Goal: Task Accomplishment & Management: Manage account settings

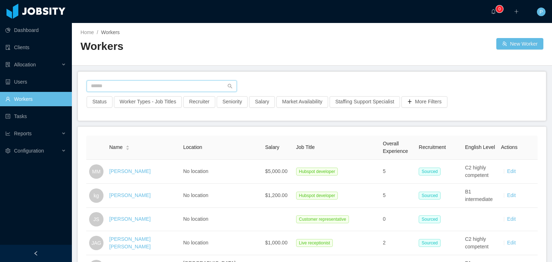
click at [122, 84] on input "text" at bounding box center [162, 87] width 150 height 12
paste input "**********"
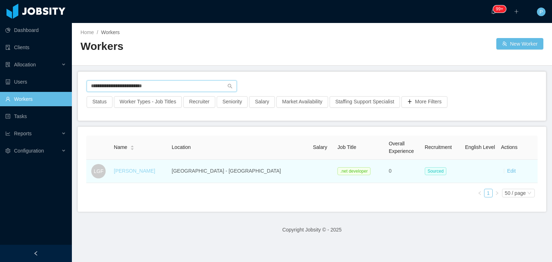
type input "**********"
click at [130, 170] on link "[PERSON_NAME]" at bounding box center [134, 171] width 41 height 6
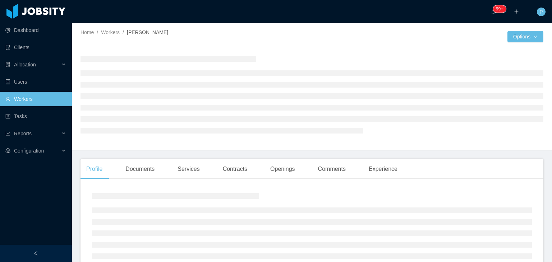
click at [323, 59] on div at bounding box center [312, 94] width 463 height 88
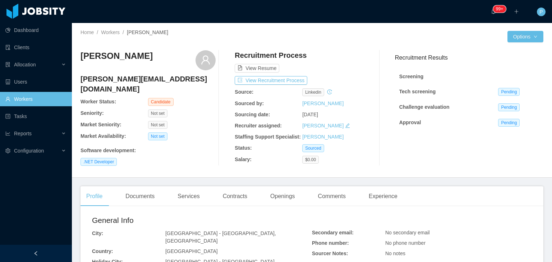
click at [345, 125] on icon "icon: edit" at bounding box center [347, 126] width 5 height 5
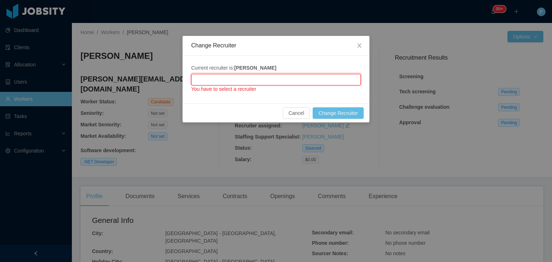
click at [311, 79] on input "text" at bounding box center [276, 80] width 170 height 12
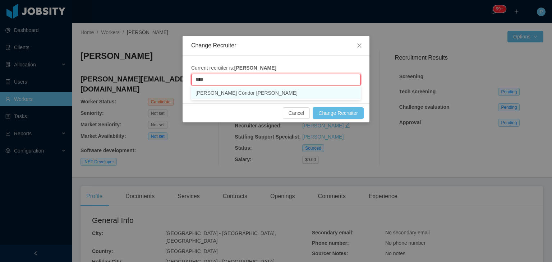
click at [301, 90] on li "[PERSON_NAME] Cóndor [PERSON_NAME]" at bounding box center [276, 93] width 170 height 12
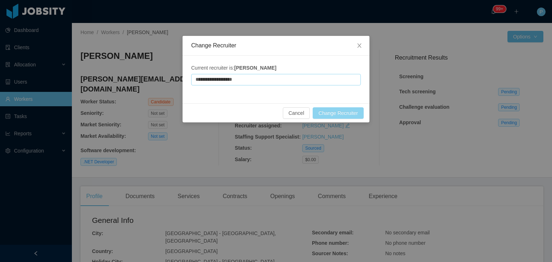
type input "**********"
click at [335, 112] on button "Change Recruiter" at bounding box center [338, 113] width 51 height 12
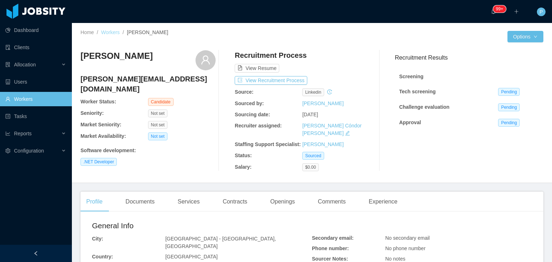
click at [106, 34] on link "Workers" at bounding box center [110, 32] width 19 height 6
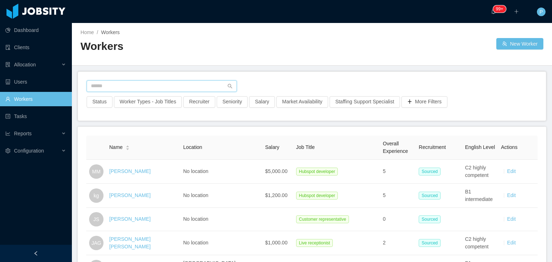
click at [124, 85] on input "text" at bounding box center [162, 87] width 150 height 12
paste input "**********"
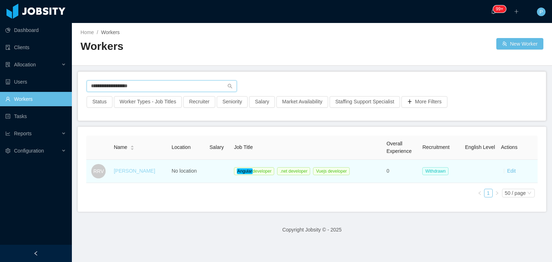
type input "**********"
click at [134, 172] on link "[PERSON_NAME]" at bounding box center [134, 171] width 41 height 6
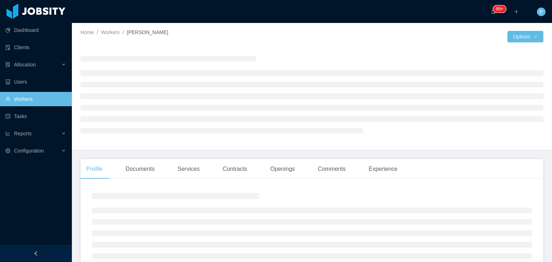
click at [334, 51] on div at bounding box center [312, 94] width 463 height 88
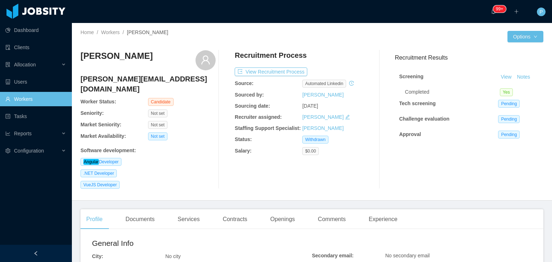
click at [345, 118] on icon "icon: edit" at bounding box center [347, 117] width 5 height 5
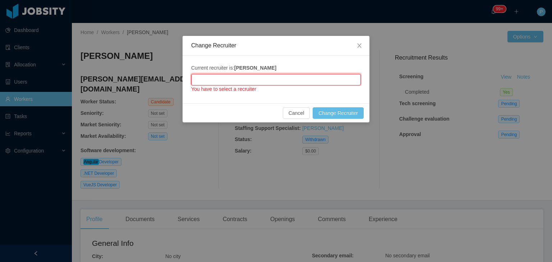
click at [316, 79] on input "text" at bounding box center [276, 80] width 170 height 12
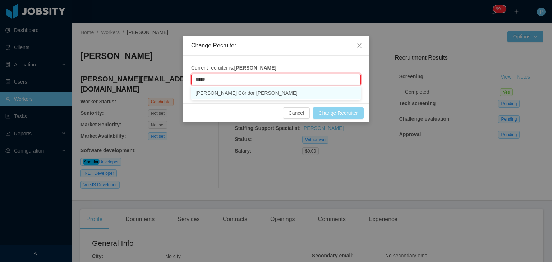
type input "*****"
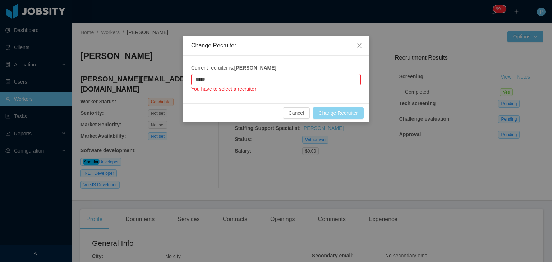
click at [330, 116] on button "Change Recruiter" at bounding box center [338, 113] width 51 height 12
click at [323, 75] on input "text" at bounding box center [276, 80] width 170 height 12
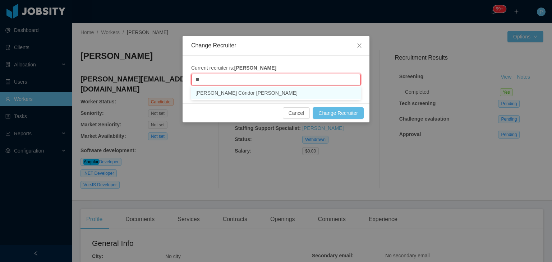
click at [313, 96] on li "[PERSON_NAME] Cóndor [PERSON_NAME]" at bounding box center [276, 93] width 170 height 12
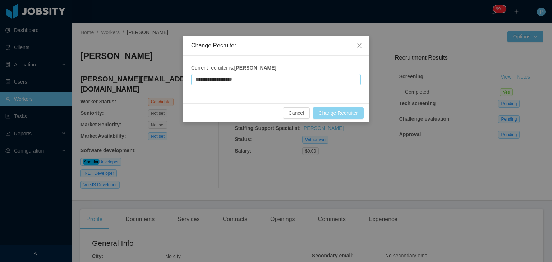
type input "**********"
click at [326, 111] on button "Change Recruiter" at bounding box center [338, 113] width 51 height 12
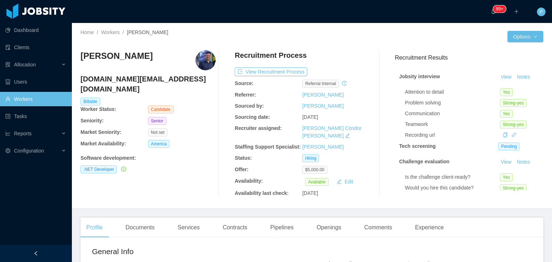
click at [178, 188] on div "Guilherme Moura gmoura.ws@gmail.com Billable Worker Status: Candidate Seniority…" at bounding box center [148, 123] width 135 height 147
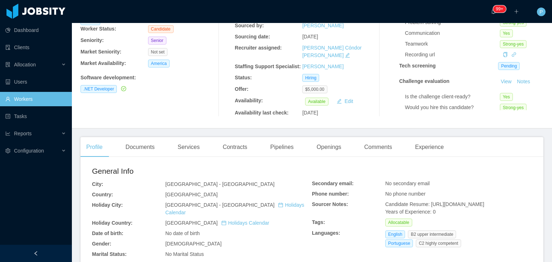
scroll to position [86, 0]
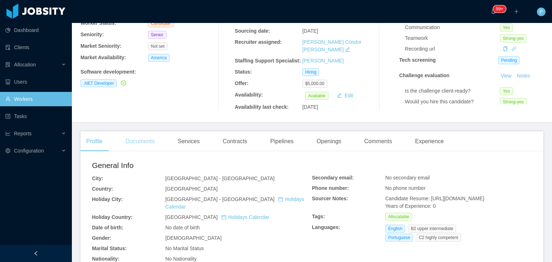
click at [145, 137] on div "Documents" at bounding box center [140, 142] width 41 height 20
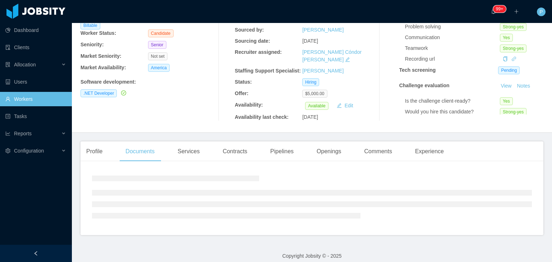
scroll to position [86, 0]
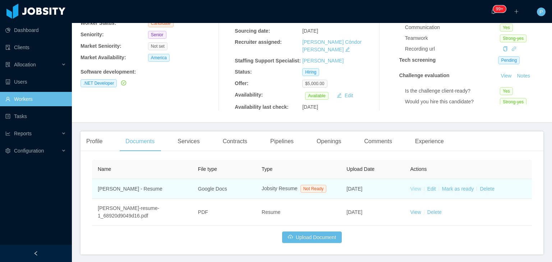
click at [412, 186] on link "View" at bounding box center [415, 189] width 11 height 6
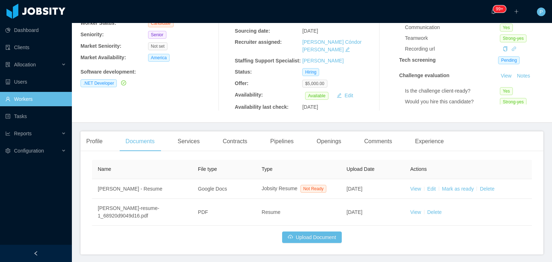
scroll to position [0, 0]
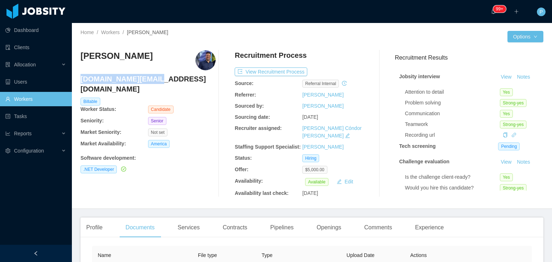
drag, startPoint x: 158, startPoint y: 82, endPoint x: 82, endPoint y: 81, distance: 76.2
click at [82, 81] on h4 "gmoura.ws@gmail.com" at bounding box center [148, 84] width 135 height 20
copy h4 "gmoura.ws@gmail.com"
click at [192, 155] on div "Software development :" at bounding box center [148, 159] width 135 height 8
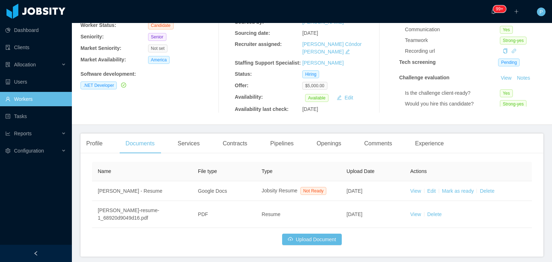
scroll to position [105, 0]
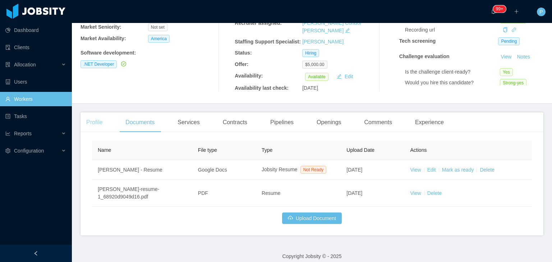
click at [96, 114] on div "Profile" at bounding box center [95, 122] width 28 height 20
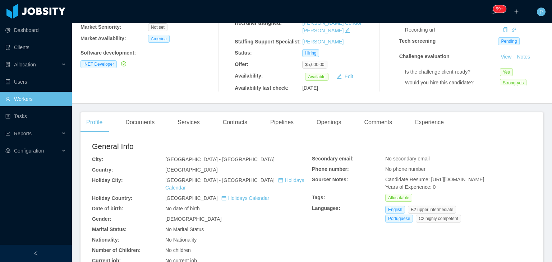
click at [246, 226] on div "No Marital Status" at bounding box center [238, 230] width 147 height 8
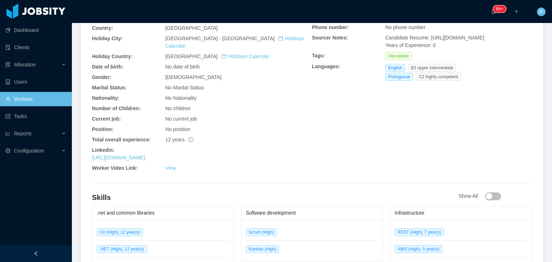
scroll to position [263, 0]
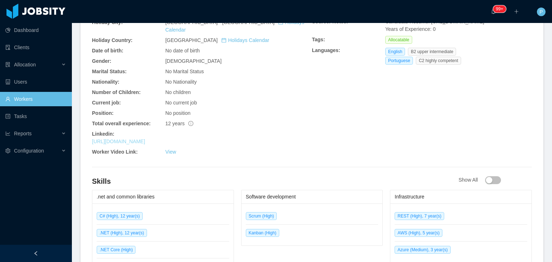
click at [145, 139] on link "https://www.linkedin.com/in/guilherme-moura16" at bounding box center [118, 142] width 53 height 6
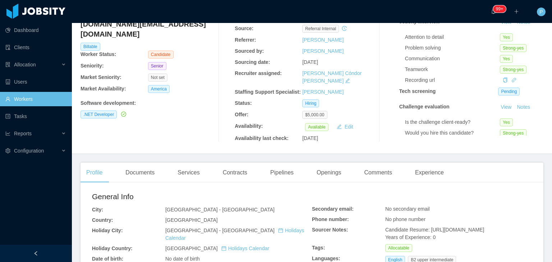
scroll to position [62, 0]
